Goal: Information Seeking & Learning: Find specific fact

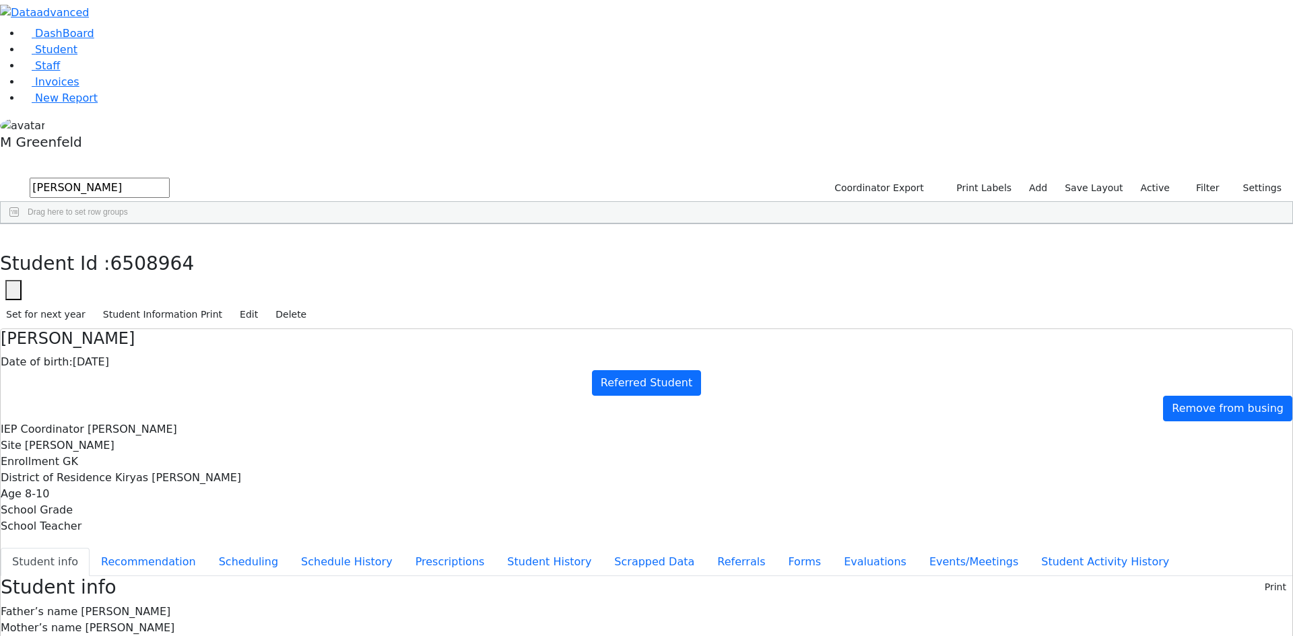
click at [170, 178] on input "[PERSON_NAME]" at bounding box center [100, 188] width 140 height 20
type input "j"
type input "kess"
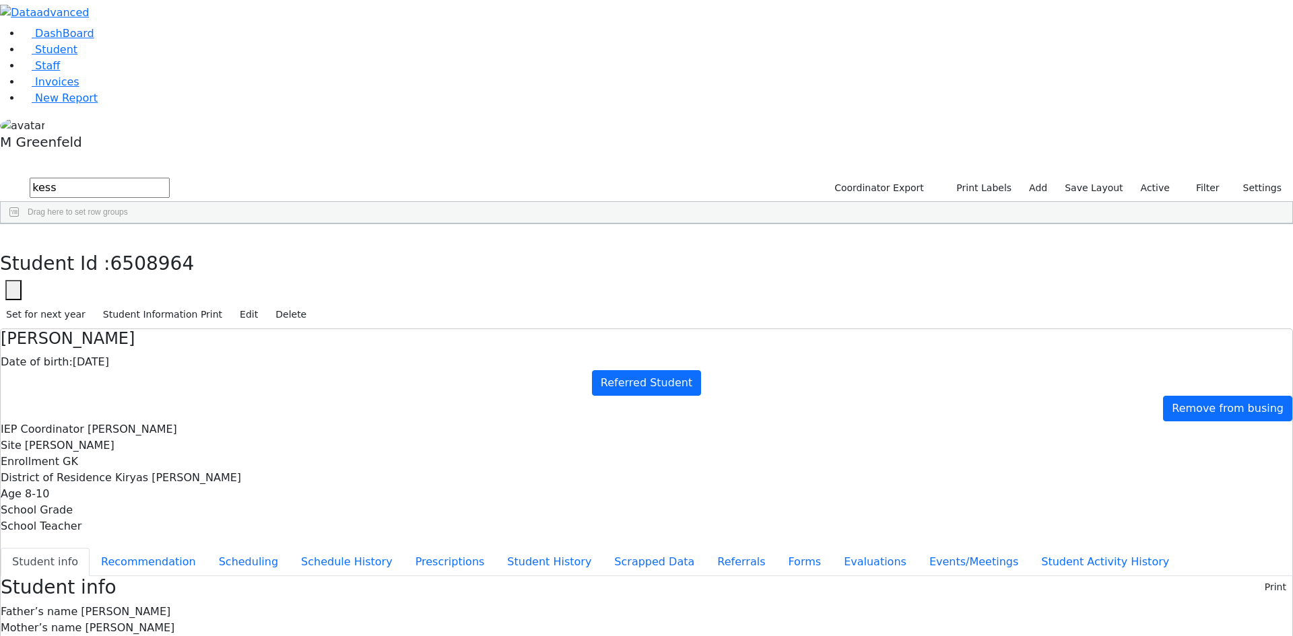
click at [1157, 178] on label "Active" at bounding box center [1155, 188] width 41 height 21
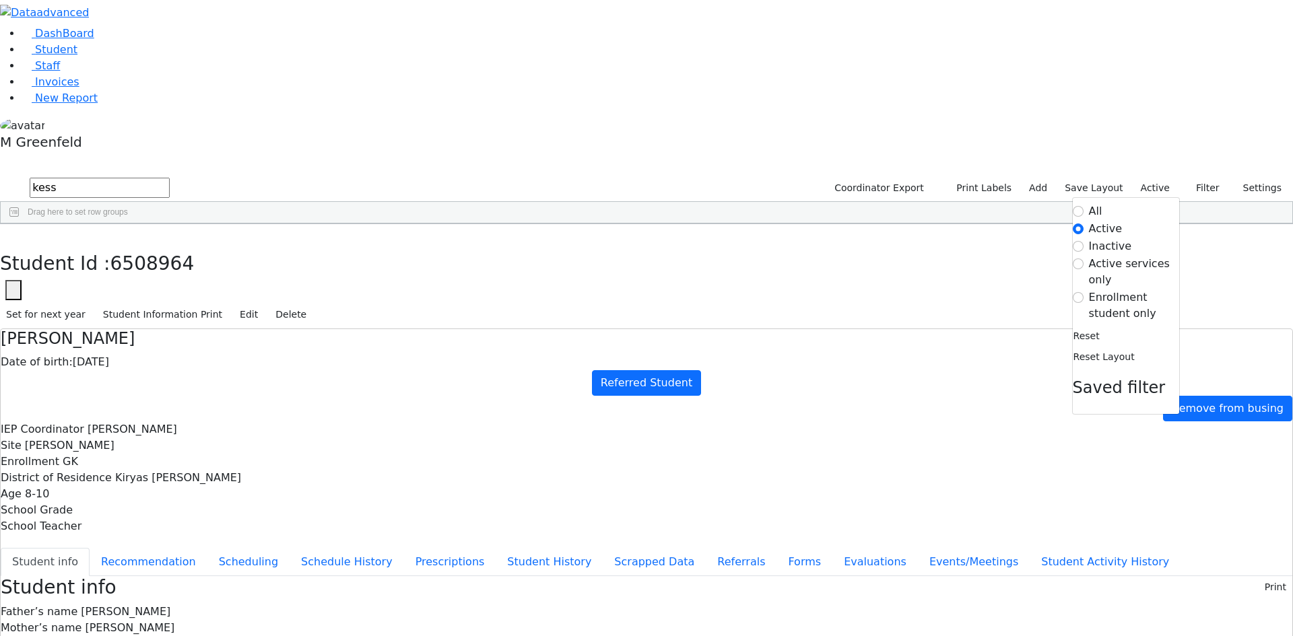
click at [1125, 290] on label "Enrollment student only" at bounding box center [1134, 306] width 90 height 32
click at [1084, 292] on input "Enrollment student only" at bounding box center [1078, 297] width 11 height 11
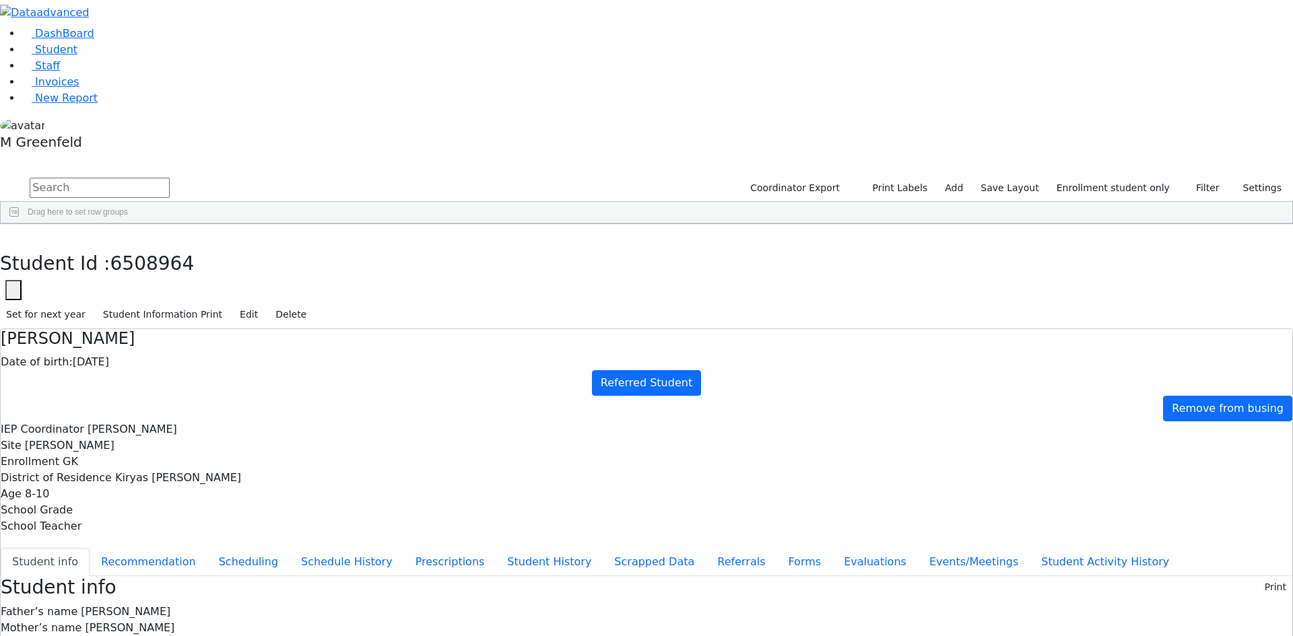
scroll to position [81, 0]
click at [1085, 178] on label "Enrollment student only" at bounding box center [1113, 188] width 125 height 21
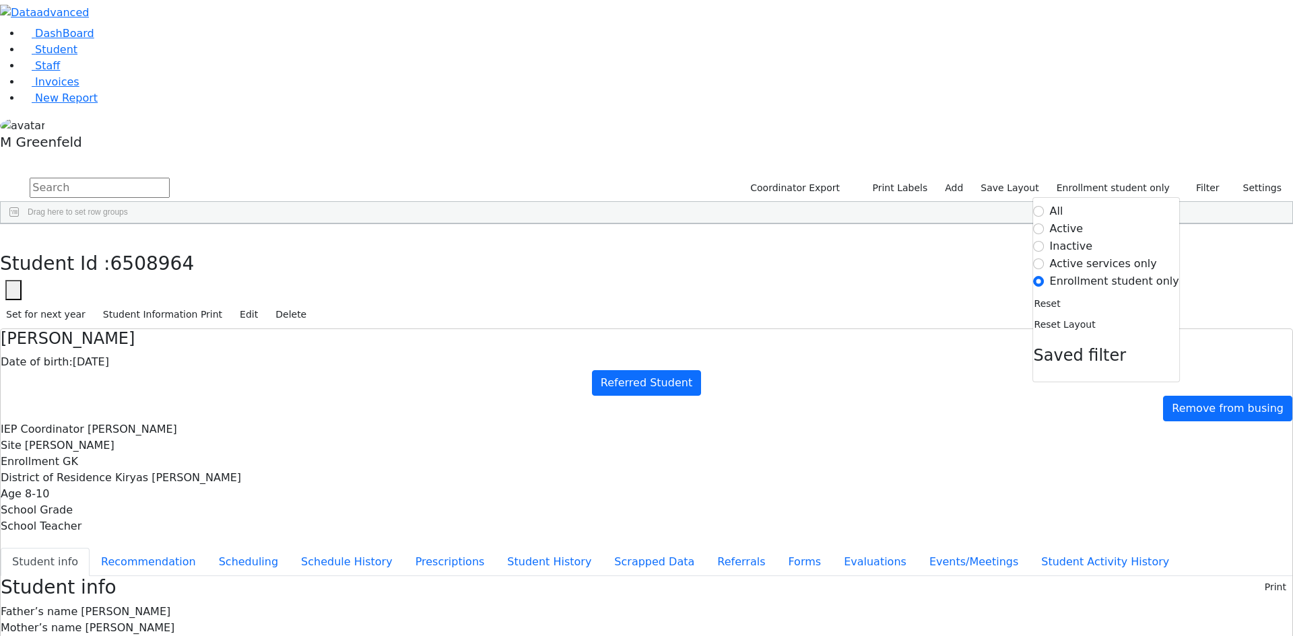
click at [1082, 238] on label "Inactive" at bounding box center [1071, 246] width 43 height 16
click at [1044, 241] on input "Inactive" at bounding box center [1039, 246] width 11 height 11
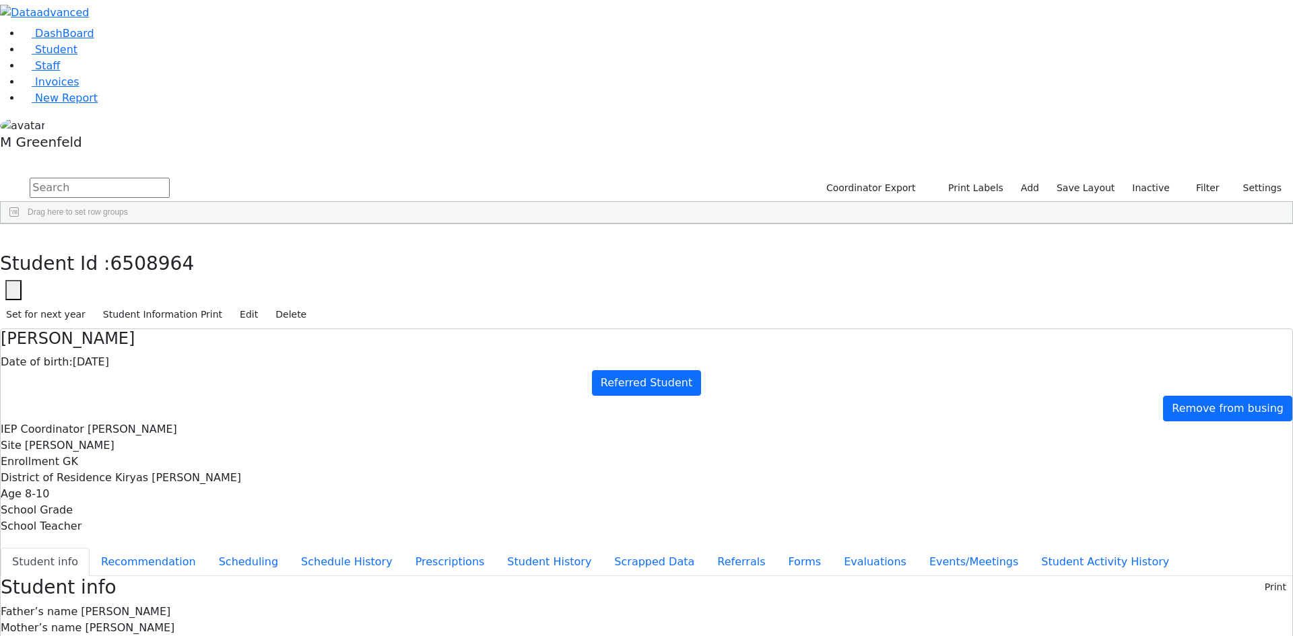
click at [170, 178] on input "text" at bounding box center [100, 188] width 140 height 20
click at [13, 234] on icon "button" at bounding box center [9, 238] width 7 height 8
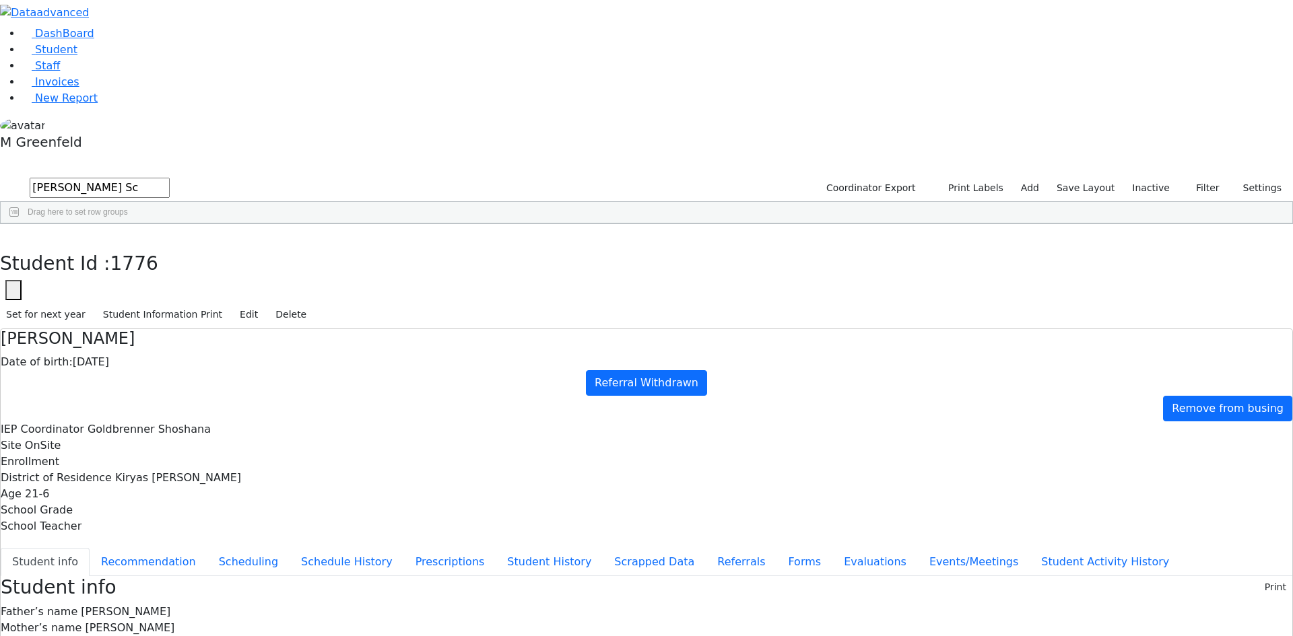
click at [170, 178] on input "[PERSON_NAME] Sc" at bounding box center [100, 188] width 140 height 20
click at [200, 359] on div "[PERSON_NAME]" at bounding box center [167, 368] width 65 height 19
click at [20, 224] on button "button" at bounding box center [10, 238] width 20 height 28
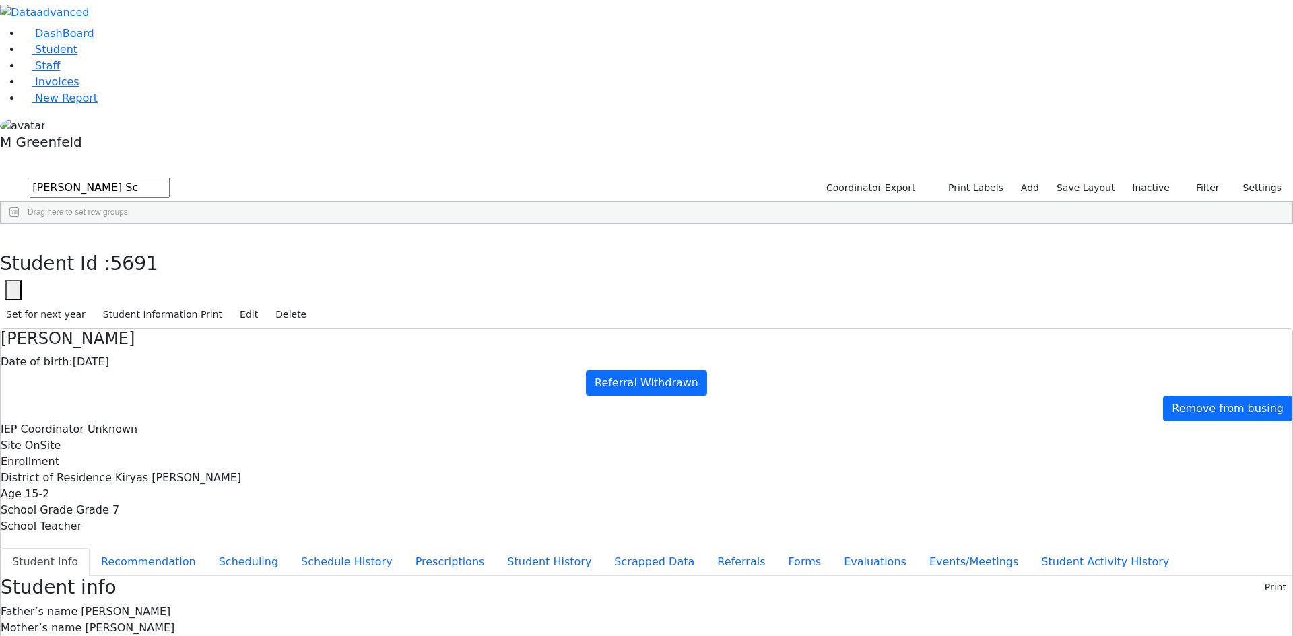
click at [200, 378] on div "Chana" at bounding box center [167, 387] width 65 height 19
drag, startPoint x: 263, startPoint y: 20, endPoint x: 255, endPoint y: 86, distance: 67.2
click at [20, 224] on button "button" at bounding box center [10, 238] width 20 height 28
click at [135, 359] on div "[PERSON_NAME]" at bounding box center [103, 368] width 65 height 19
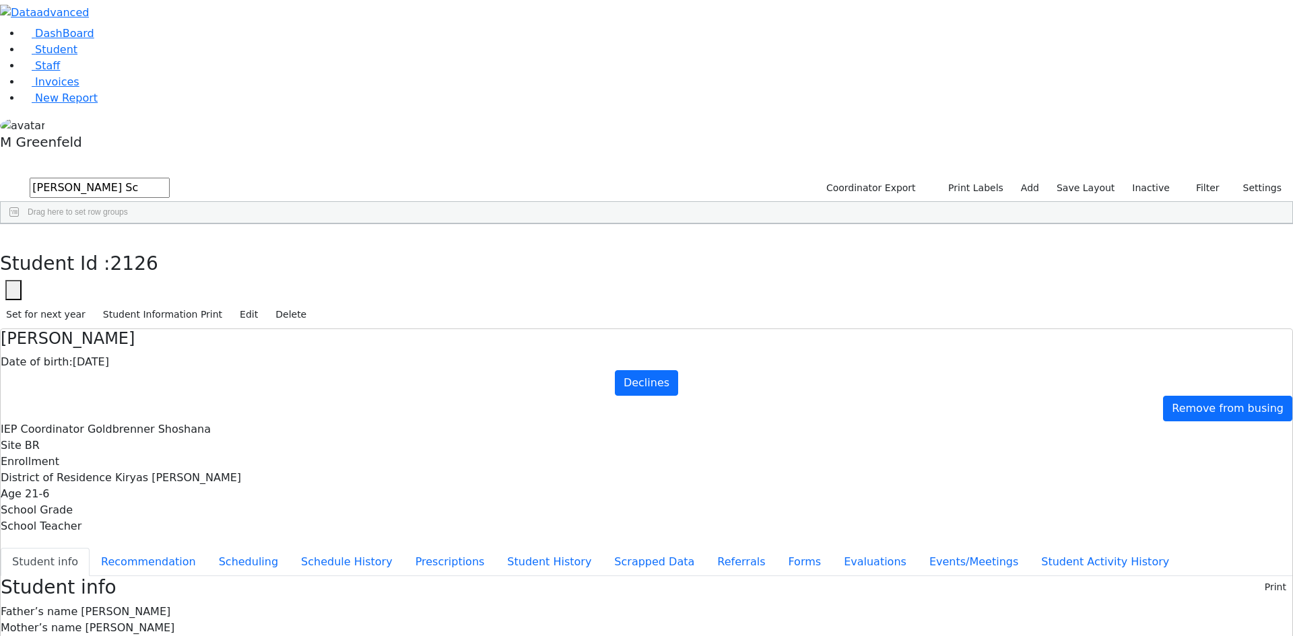
click at [135, 359] on div "[PERSON_NAME]" at bounding box center [103, 368] width 65 height 19
click at [256, 31] on div "DashBoard Student Staff Invoices New Report 8" at bounding box center [646, 612] width 1293 height 1224
click at [13, 234] on icon "button" at bounding box center [9, 238] width 7 height 8
drag, startPoint x: 255, startPoint y: 63, endPoint x: 167, endPoint y: 63, distance: 88.2
click at [167, 176] on form "[PERSON_NAME] Sc" at bounding box center [85, 189] width 170 height 26
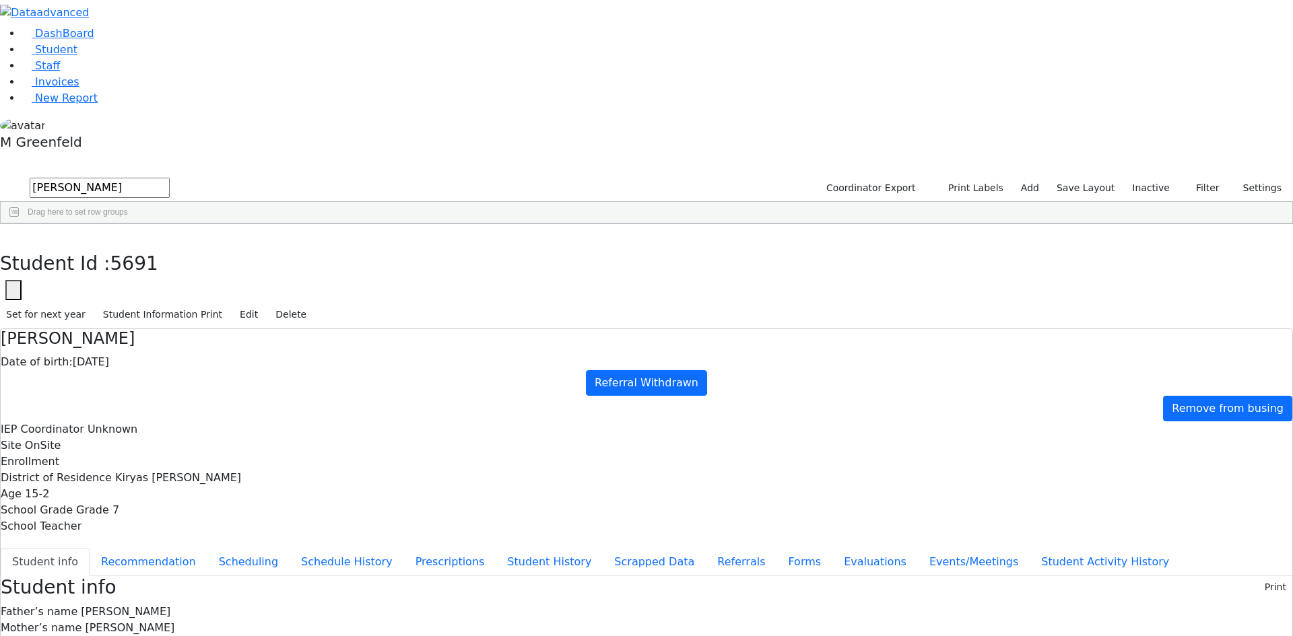
drag, startPoint x: 339, startPoint y: 61, endPoint x: 178, endPoint y: 42, distance: 162.1
click at [170, 176] on form "[PERSON_NAME]" at bounding box center [85, 189] width 170 height 26
type input "y"
click at [1161, 178] on label "Inactive" at bounding box center [1151, 188] width 50 height 21
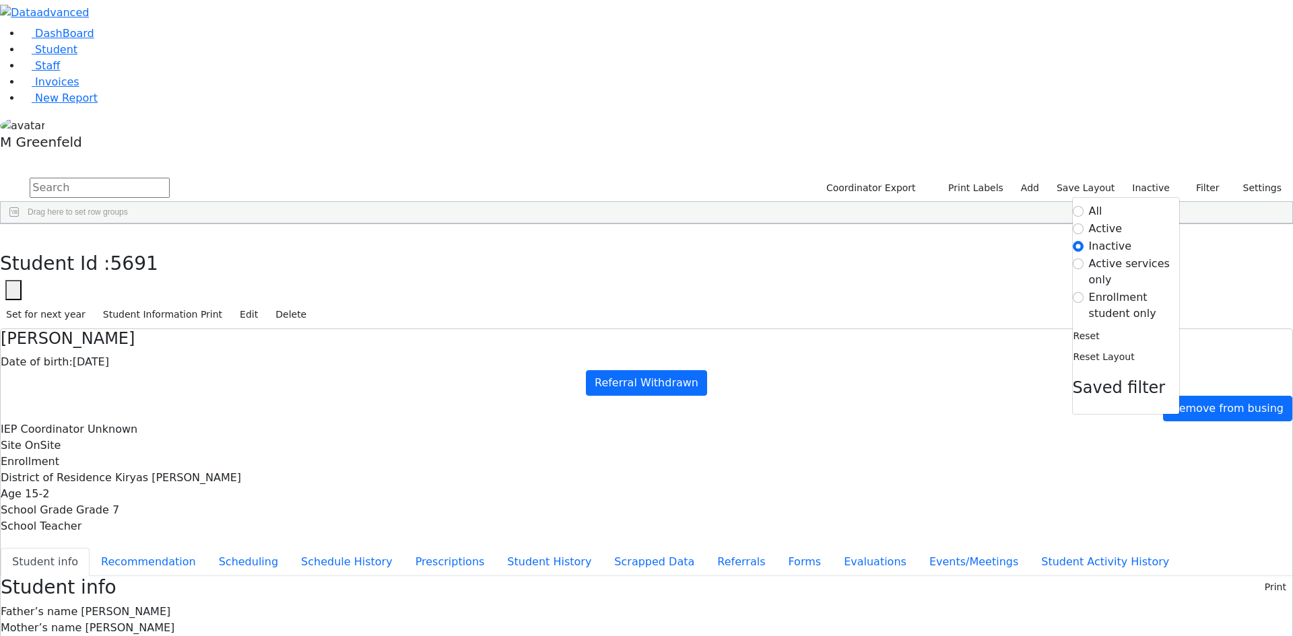
click at [1093, 221] on label "Active" at bounding box center [1106, 229] width 34 height 16
click at [1084, 224] on input "Active" at bounding box center [1078, 229] width 11 height 11
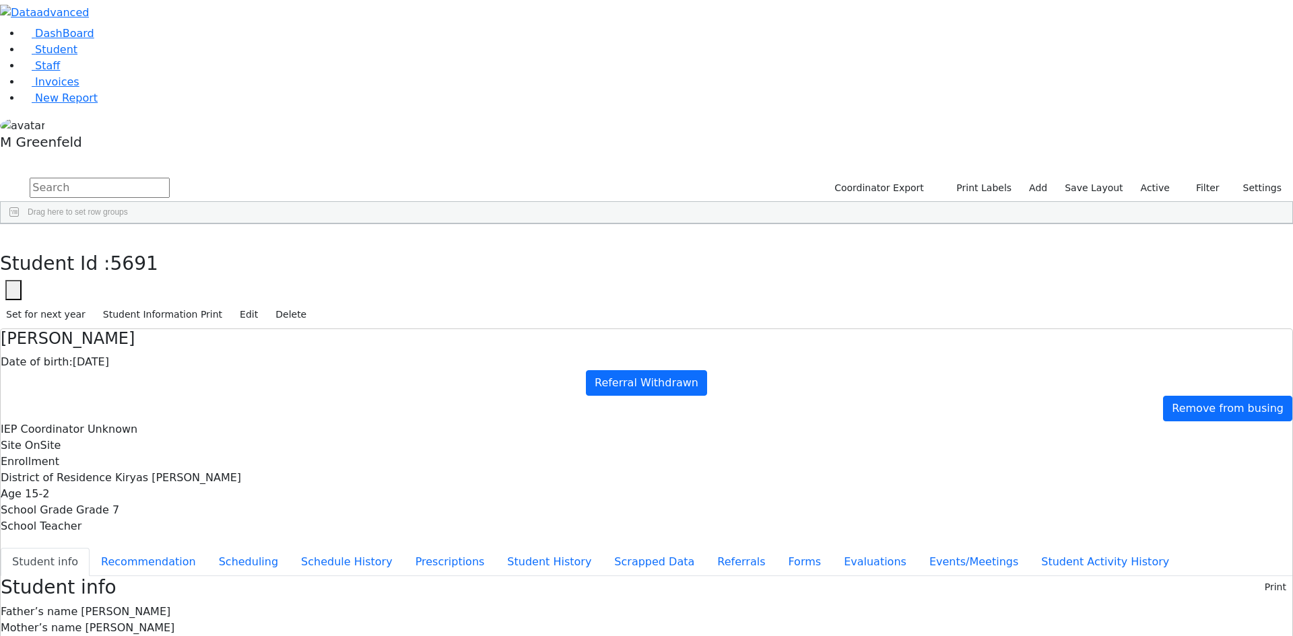
click at [170, 178] on input "text" at bounding box center [100, 188] width 140 height 20
drag, startPoint x: 330, startPoint y: 34, endPoint x: 323, endPoint y: 42, distance: 10.0
click at [323, 42] on div "DashBoard Student Staff Invoices New Report 1" at bounding box center [646, 612] width 1293 height 1224
click at [170, 178] on input "[PERSON_NAME]" at bounding box center [100, 188] width 140 height 20
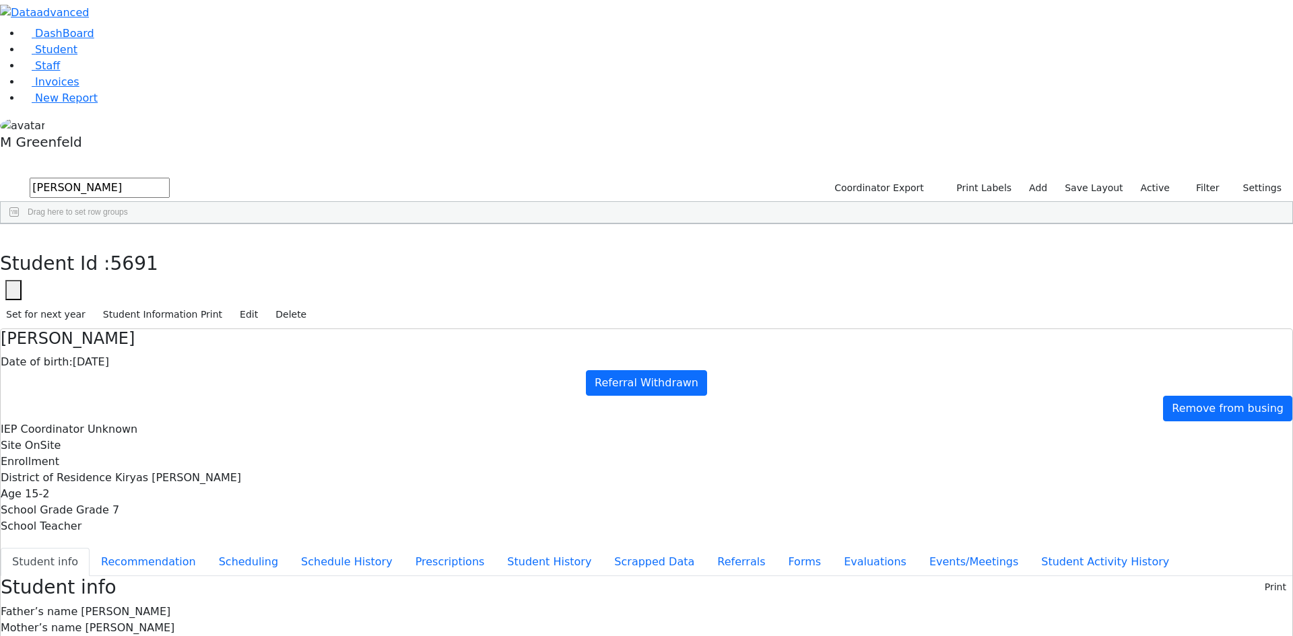
click at [170, 178] on input "[PERSON_NAME]" at bounding box center [100, 188] width 140 height 20
type input "y"
drag, startPoint x: 1147, startPoint y: 40, endPoint x: 1151, endPoint y: 49, distance: 10.3
click at [1151, 176] on div "Coordinator Export Print Labels Add Save Layout Active Filter All Active Inacti…" at bounding box center [1056, 189] width 473 height 26
click at [1151, 178] on label "Active" at bounding box center [1155, 188] width 41 height 21
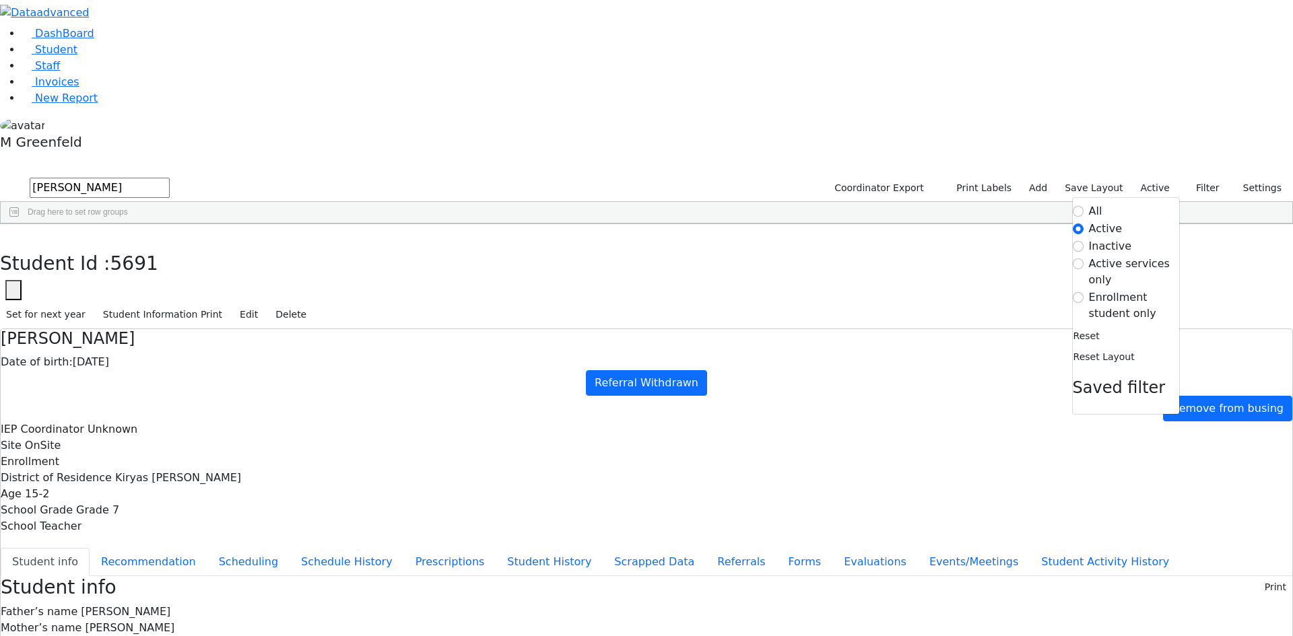
click at [1103, 238] on label "Inactive" at bounding box center [1110, 246] width 43 height 16
click at [1084, 241] on input "Inactive" at bounding box center [1078, 246] width 11 height 11
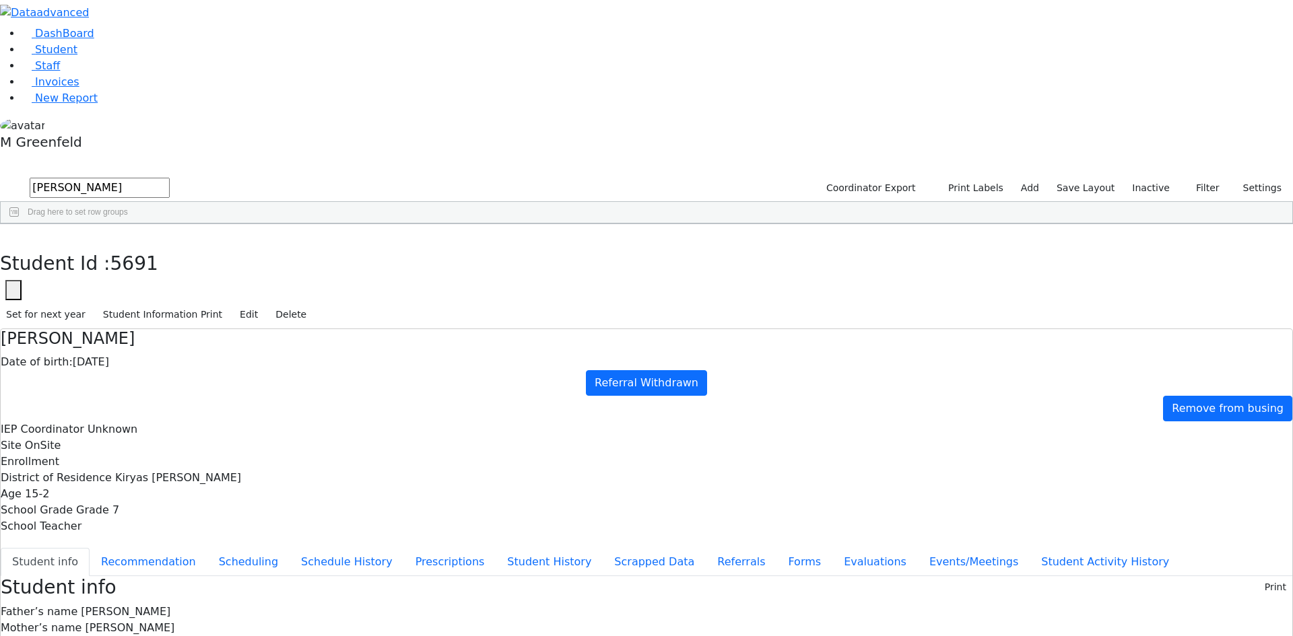
click at [170, 178] on input "[PERSON_NAME]" at bounding box center [100, 188] width 140 height 20
type input "R"
click at [300, 202] on div "Drag here to set row groups" at bounding box center [647, 213] width 1292 height 22
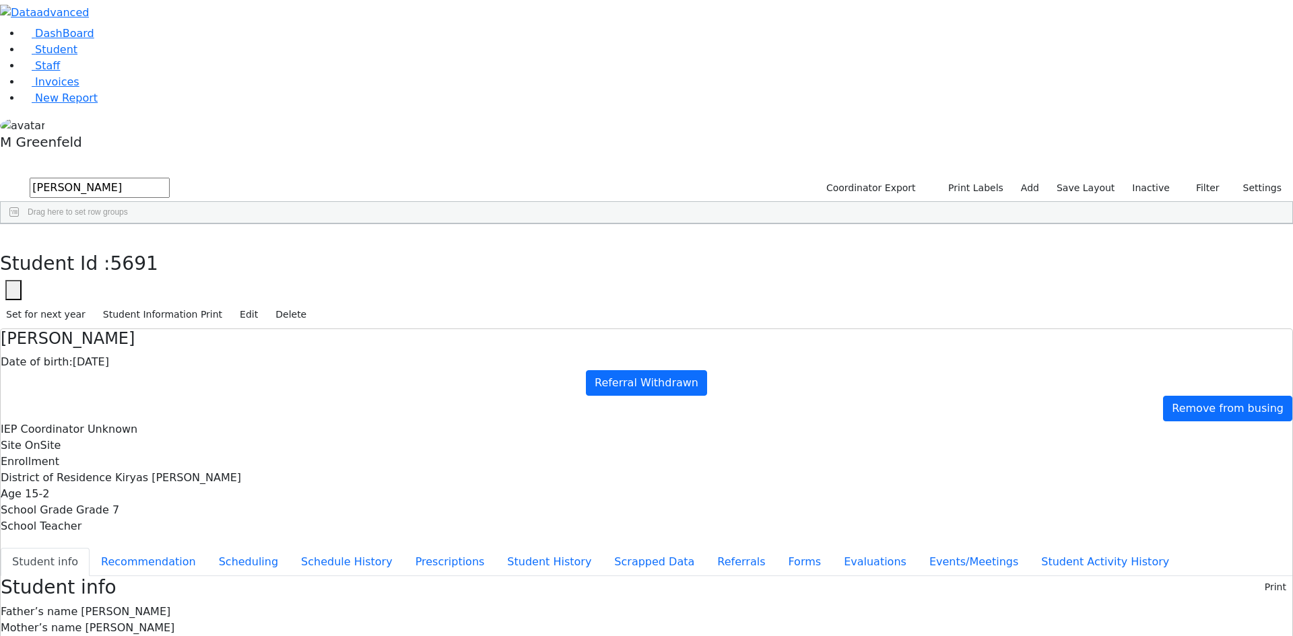
click at [170, 178] on input "[PERSON_NAME]" at bounding box center [100, 188] width 140 height 20
type input "i"
type input "Shule kor"
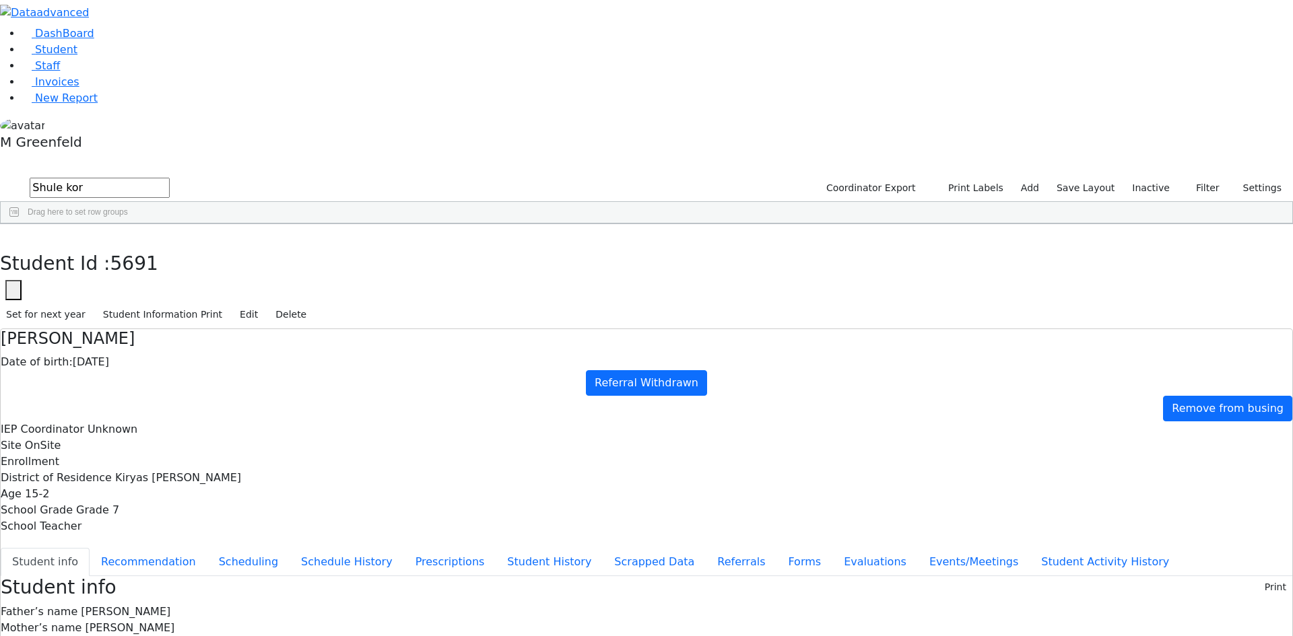
click at [170, 178] on input "Shule kor" at bounding box center [100, 188] width 140 height 20
click at [170, 178] on input "text" at bounding box center [100, 188] width 140 height 20
click at [65, 56] on link "Student" at bounding box center [50, 49] width 56 height 13
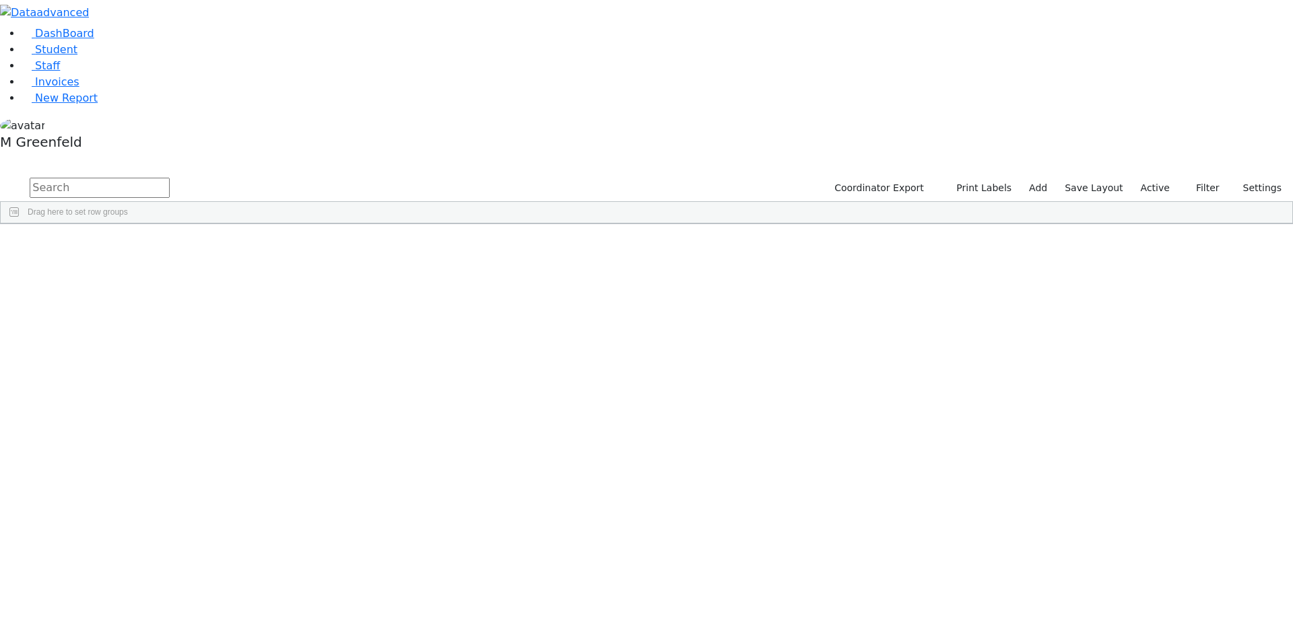
click at [170, 178] on input "text" at bounding box center [100, 188] width 140 height 20
type input "shul"
click at [200, 453] on div "Shulam" at bounding box center [167, 462] width 65 height 19
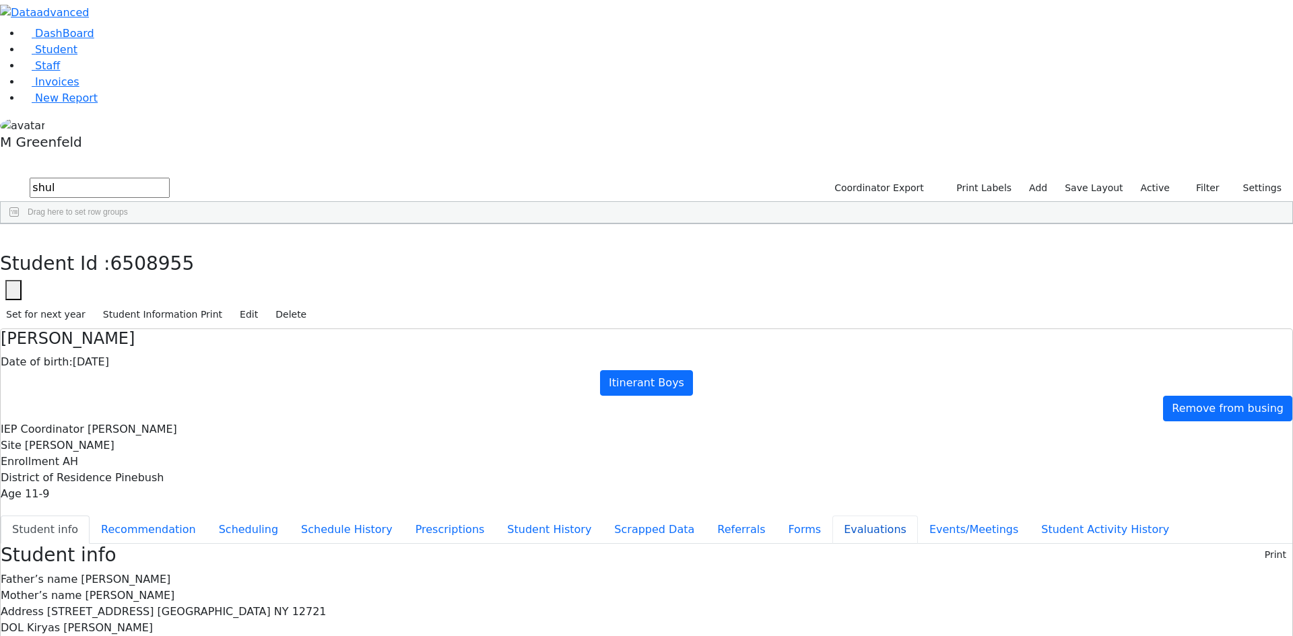
click at [832, 516] on button "Evaluations" at bounding box center [875, 530] width 86 height 28
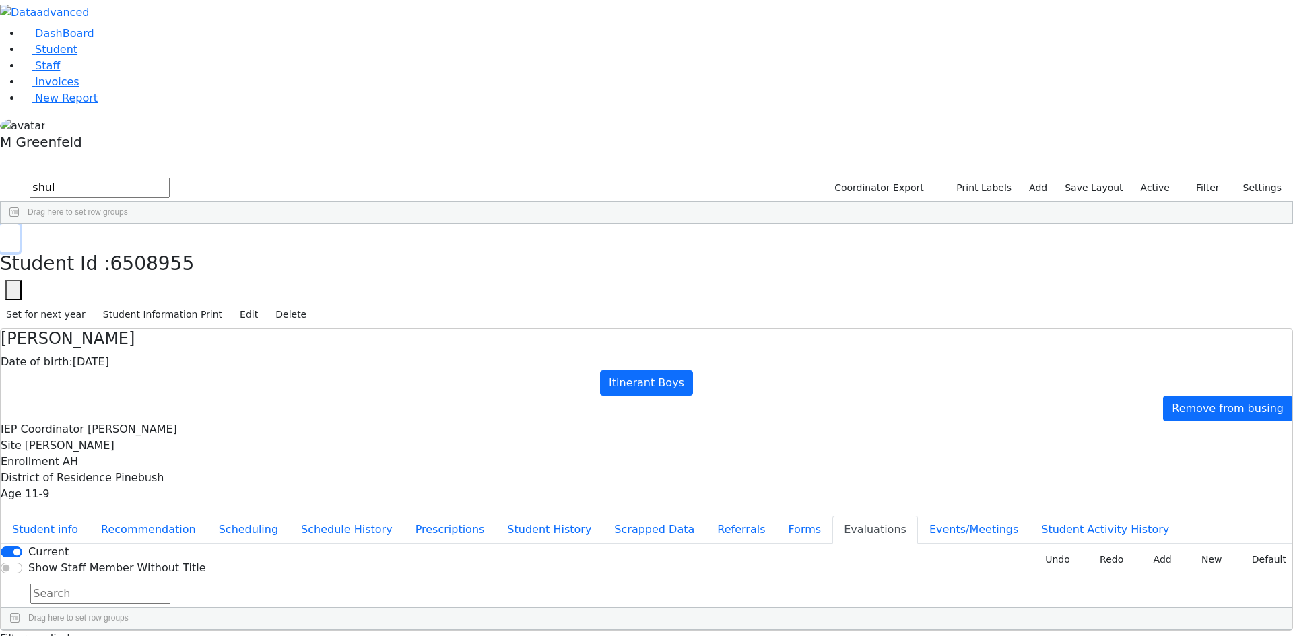
click at [6, 234] on use "button" at bounding box center [6, 234] width 0 height 0
click at [170, 178] on input "shul" at bounding box center [100, 188] width 140 height 20
type input "sofer"
click at [0, 176] on button "submit" at bounding box center [13, 189] width 26 height 26
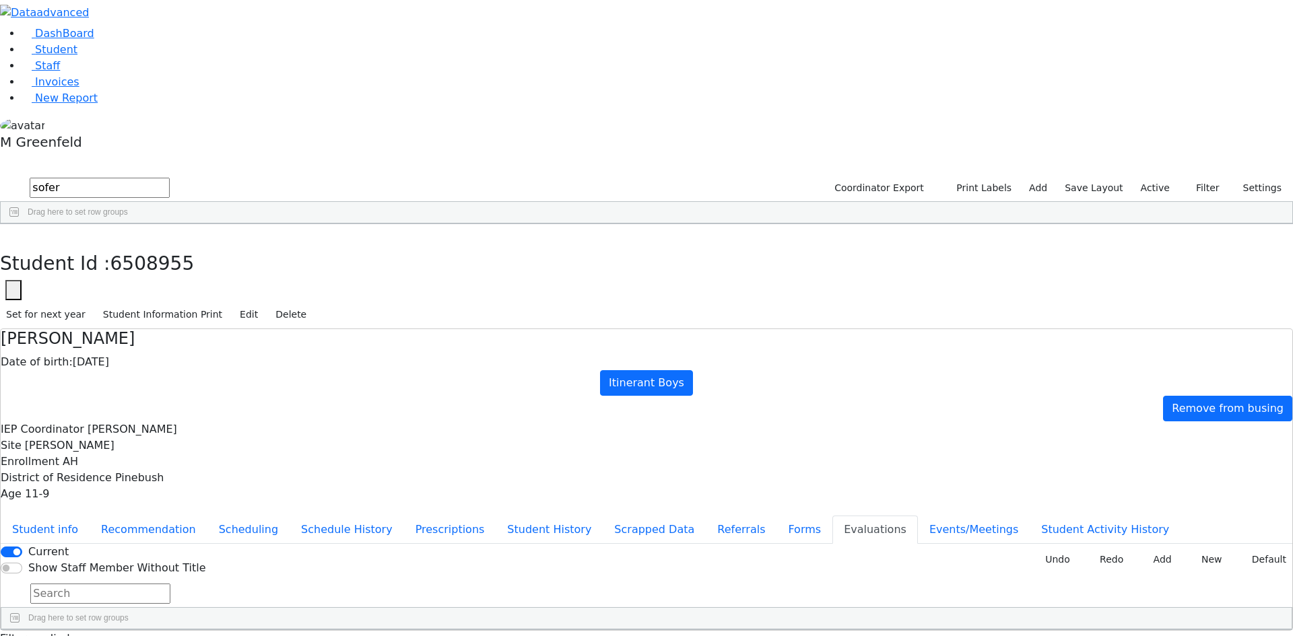
click at [195, 246] on div "Bruchy" at bounding box center [161, 255] width 65 height 19
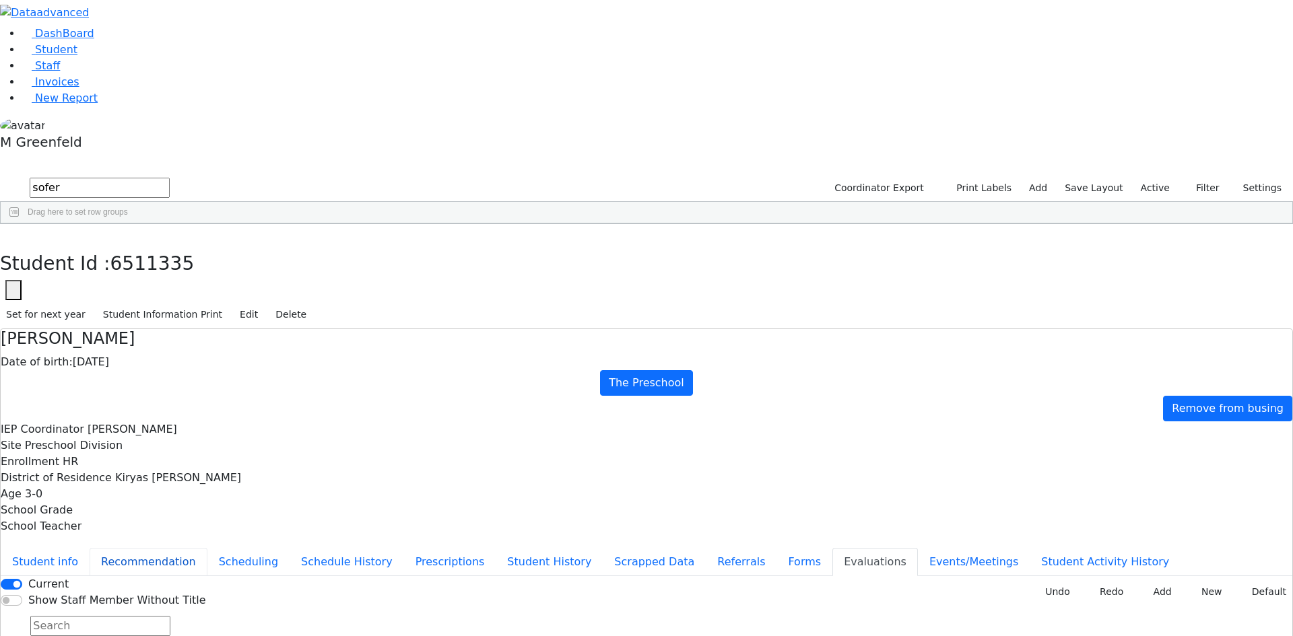
click at [207, 548] on button "Recommendation" at bounding box center [149, 562] width 118 height 28
checkbox input "true"
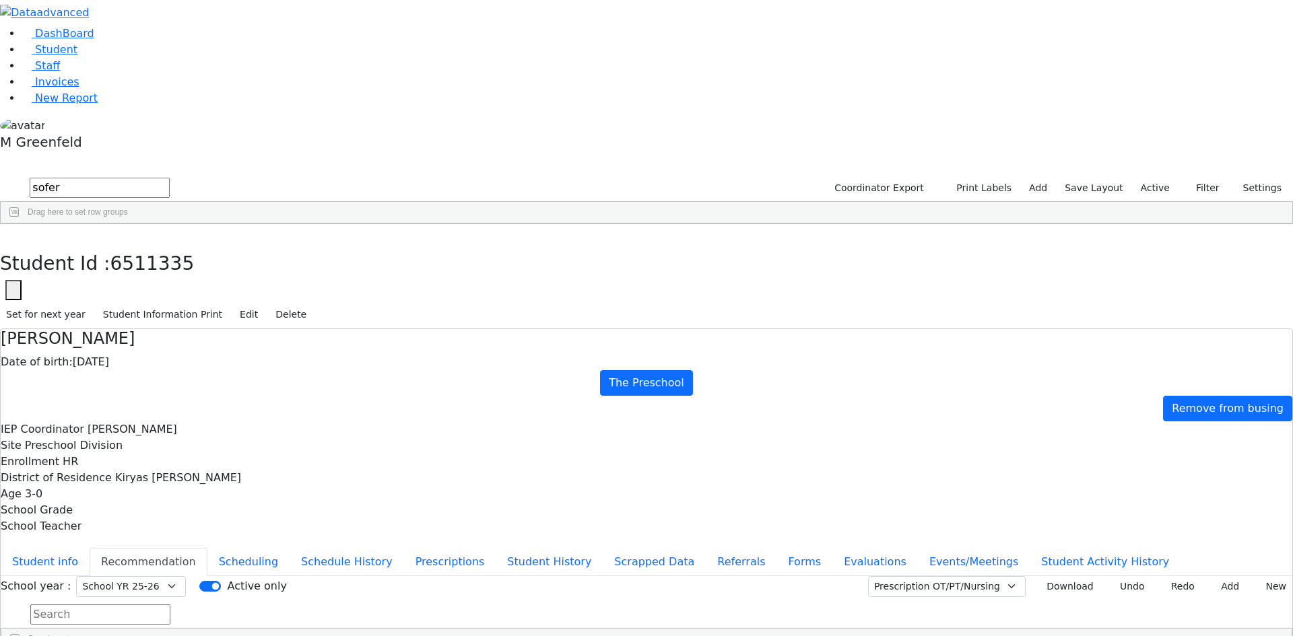
click at [1012, 576] on div "School year : Select School YR Summer YR 25 School YR 25-26 Summer YR 25 School…" at bounding box center [647, 613] width 1292 height 75
click at [1014, 576] on div "Prescription OT/PT/Nursing CPSE OT-PT Presscription Prescription2 Download Undo…" at bounding box center [1078, 586] width 427 height 21
click at [1004, 576] on select "Prescription OT/PT/Nursing CPSE OT-PT Presscription Prescription2" at bounding box center [947, 586] width 158 height 21
select select "CPSE OT-PT Presscription"
click at [884, 576] on select "Prescription OT/PT/Nursing CPSE OT-PT Presscription Prescription2" at bounding box center [947, 586] width 158 height 21
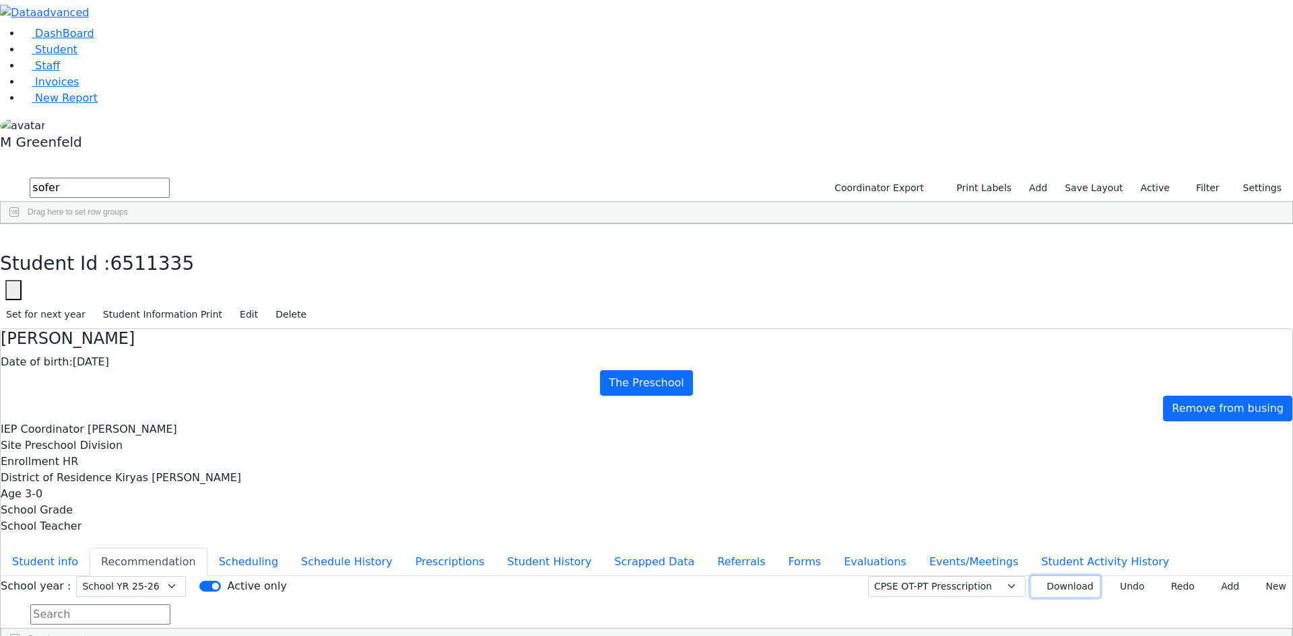
click at [1038, 576] on button "Download" at bounding box center [1065, 586] width 69 height 21
drag, startPoint x: 261, startPoint y: 27, endPoint x: 251, endPoint y: 28, distance: 10.2
click at [20, 224] on button "button" at bounding box center [10, 238] width 20 height 28
click at [77, 56] on link "Student" at bounding box center [50, 49] width 56 height 13
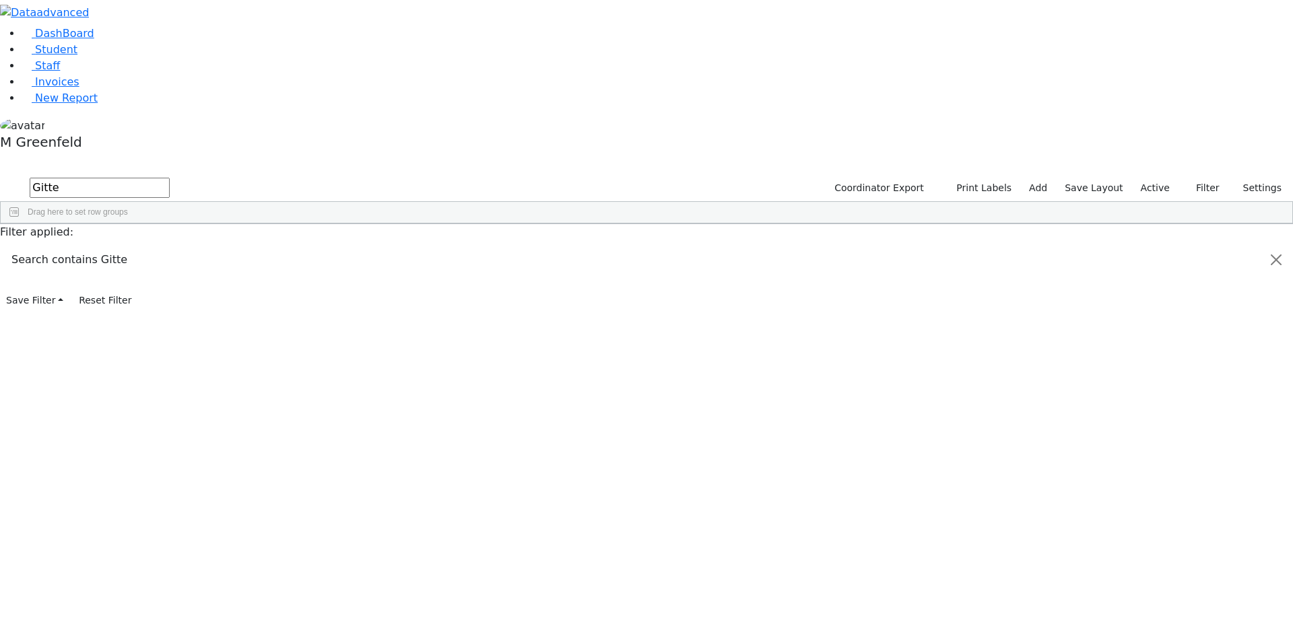
click at [170, 178] on input "Gitte" at bounding box center [100, 188] width 140 height 20
type input "moshe licht"
